Goal: Register for event/course

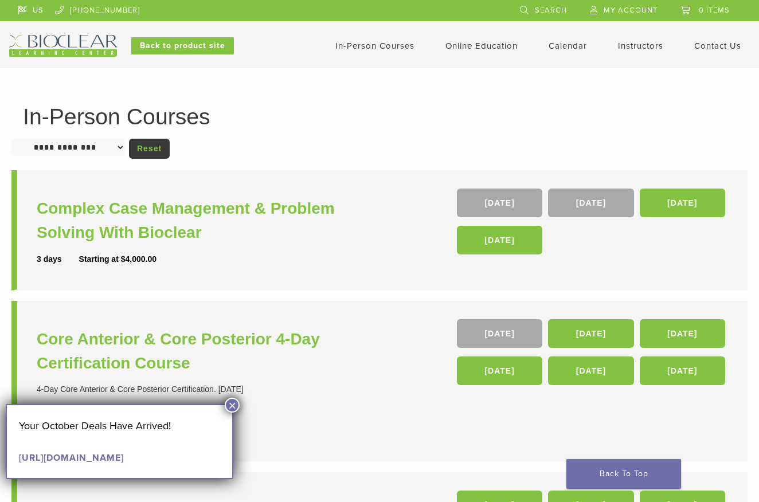
click at [227, 402] on button "×" at bounding box center [232, 405] width 15 height 15
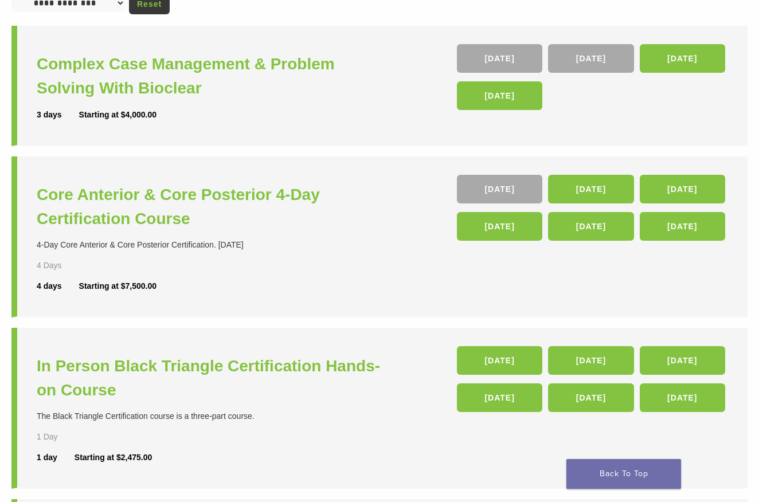
scroll to position [172, 0]
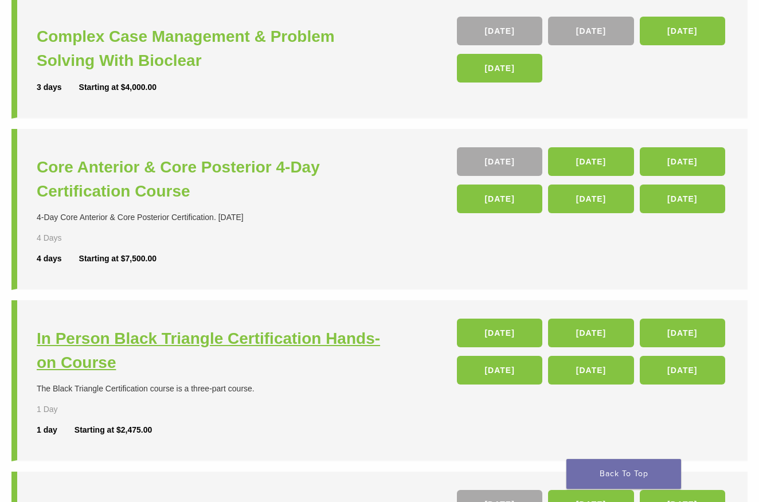
click at [368, 336] on h3 "In Person Black Triangle Certification Hands-on Course" at bounding box center [210, 351] width 346 height 48
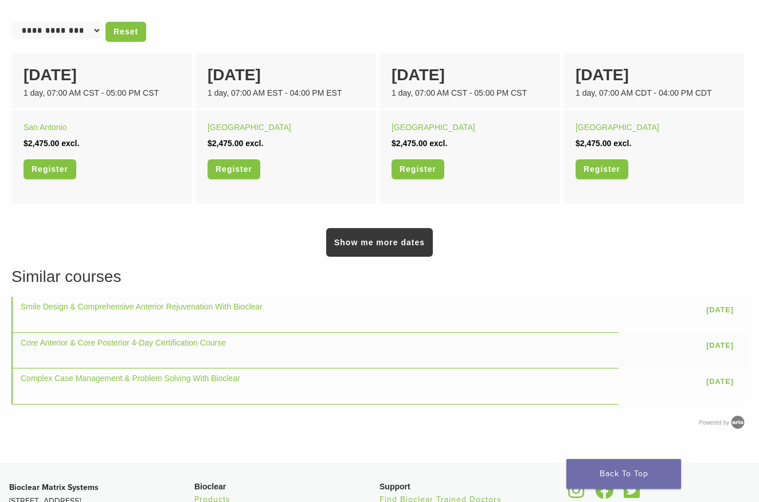
scroll to position [746, 0]
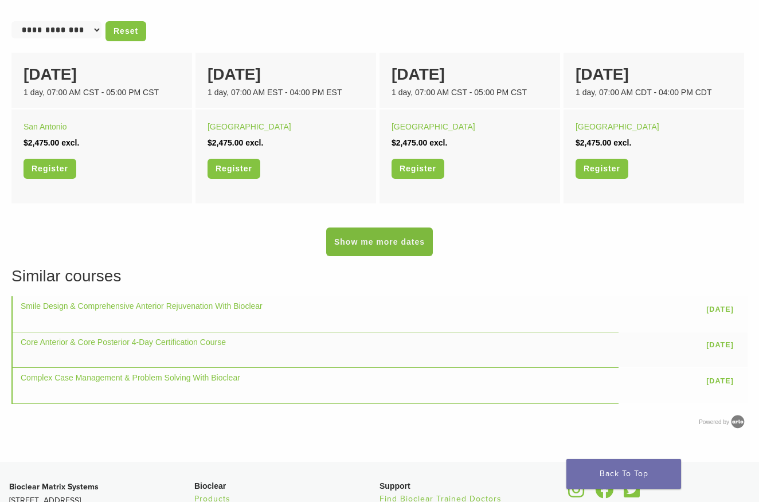
click at [357, 248] on link "Show me more dates" at bounding box center [379, 242] width 107 height 29
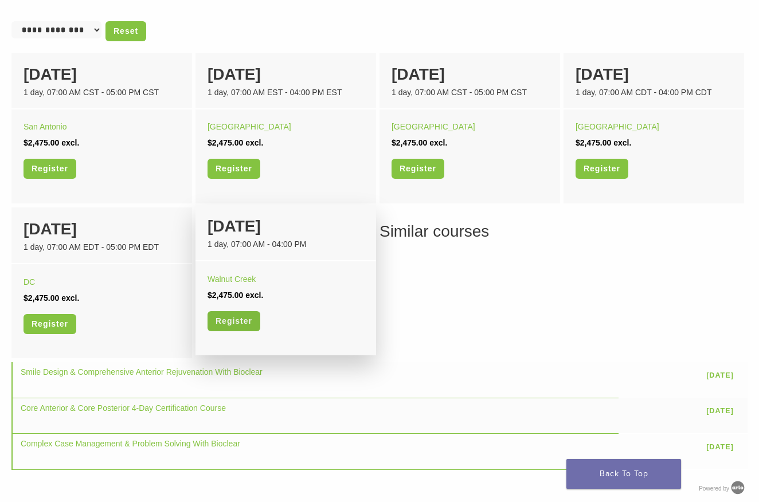
click at [250, 321] on link "Register" at bounding box center [234, 321] width 53 height 20
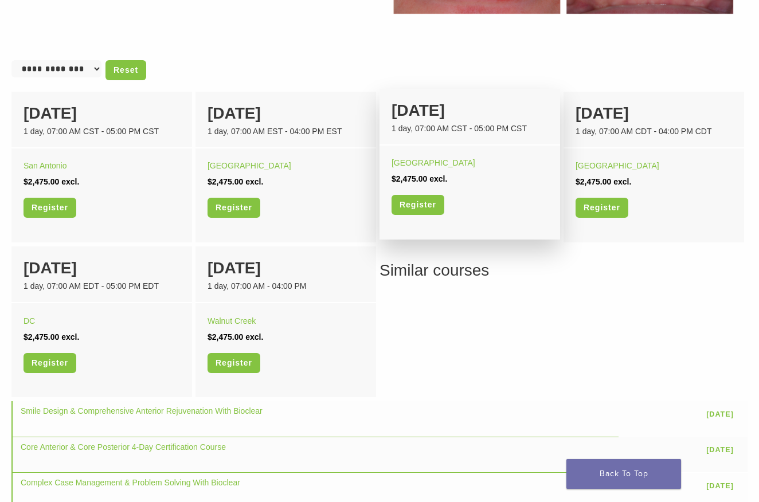
scroll to position [688, 0]
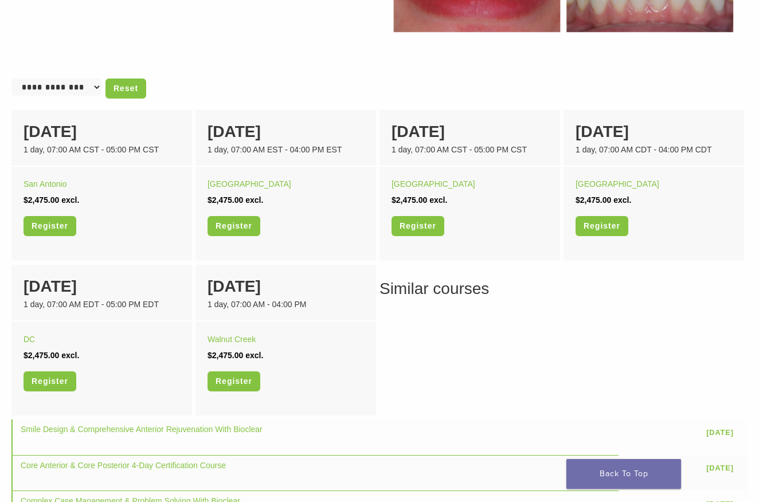
click at [553, 336] on div "Similar courses Smile Design & Comprehensive Anterior Rejuvenation With Bioclea…" at bounding box center [379, 402] width 737 height 251
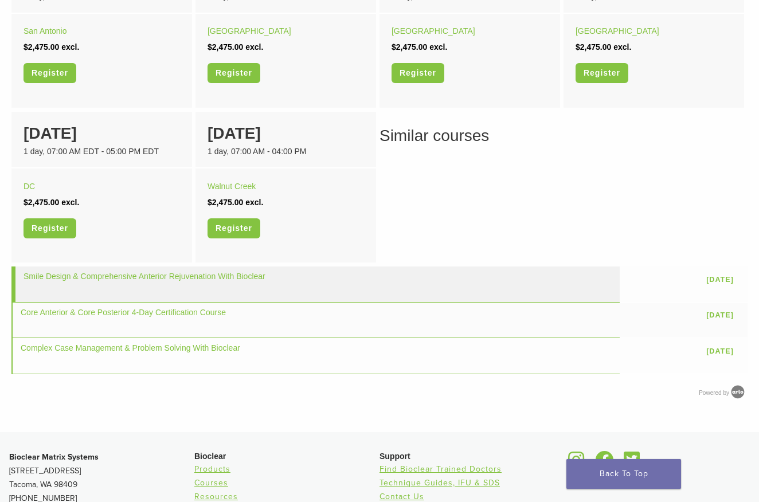
scroll to position [803, 0]
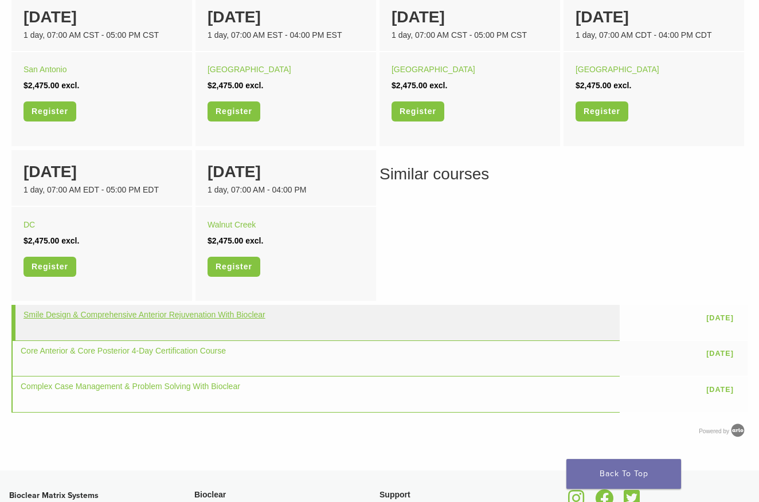
click at [151, 315] on link "Smile Design & Comprehensive Anterior Rejuvenation With Bioclear" at bounding box center [145, 314] width 242 height 9
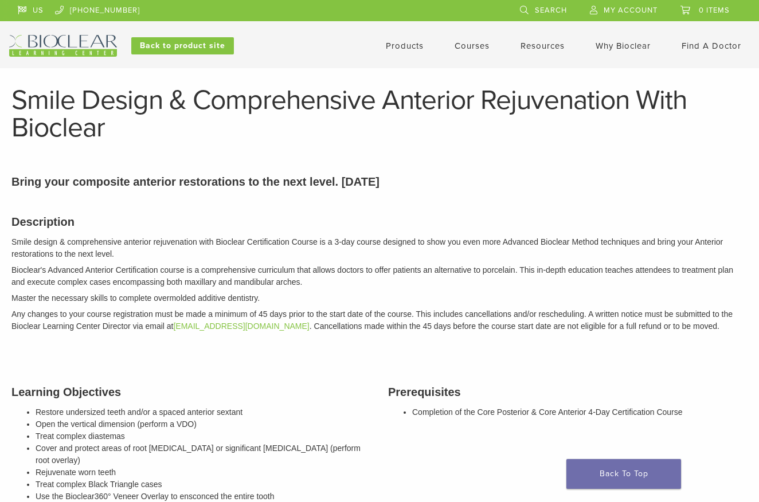
click at [481, 42] on link "Courses" at bounding box center [472, 46] width 35 height 10
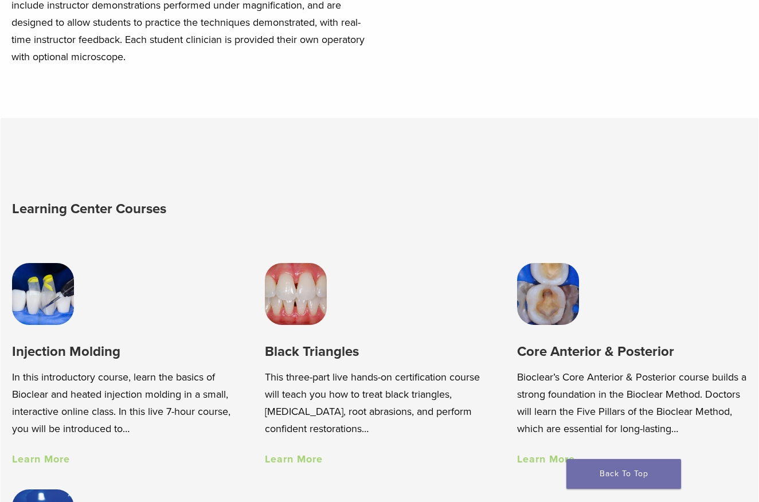
scroll to position [631, 0]
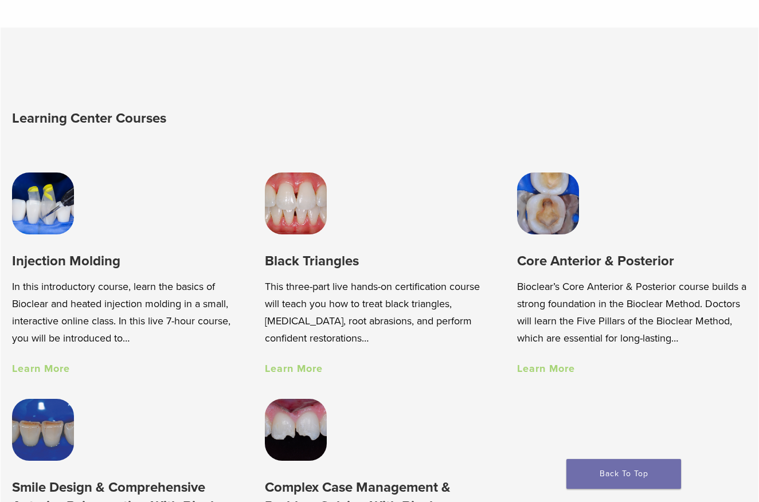
click at [321, 258] on h3 "Black Triangles" at bounding box center [380, 261] width 230 height 19
click at [314, 373] on link "Learn More" at bounding box center [294, 369] width 58 height 13
click at [57, 375] on link "Learn More" at bounding box center [41, 369] width 58 height 13
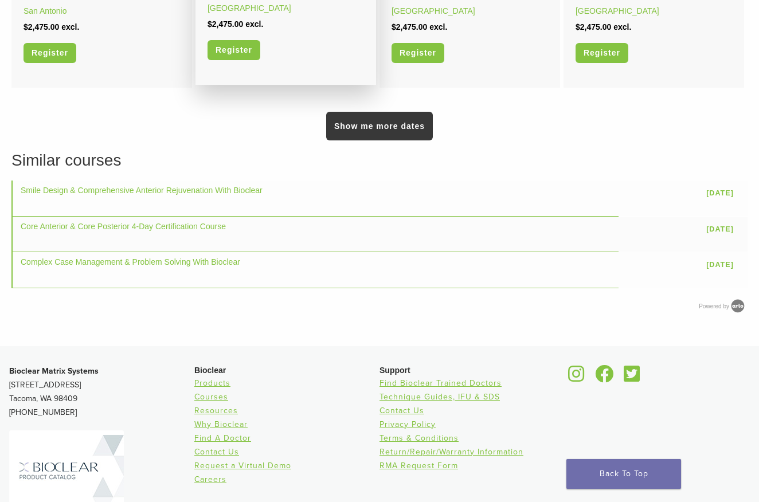
scroll to position [688, 0]
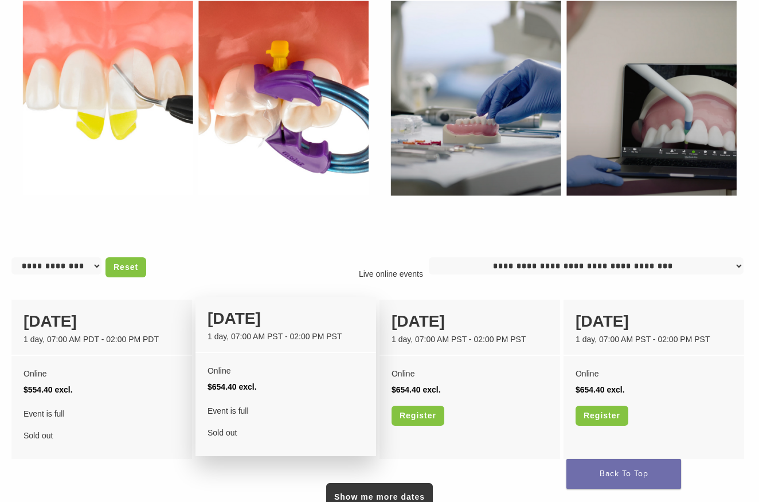
scroll to position [688, 0]
